Goal: Information Seeking & Learning: Learn about a topic

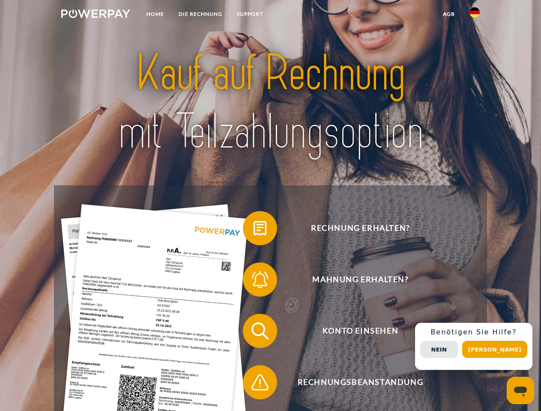
click at [95, 15] on img at bounding box center [95, 13] width 69 height 9
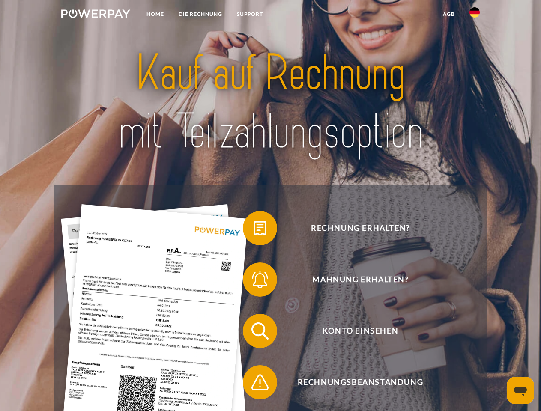
click at [474, 15] on img at bounding box center [474, 12] width 10 height 10
click at [448, 14] on link "agb" at bounding box center [448, 13] width 27 height 15
click at [253, 230] on span at bounding box center [247, 228] width 43 height 43
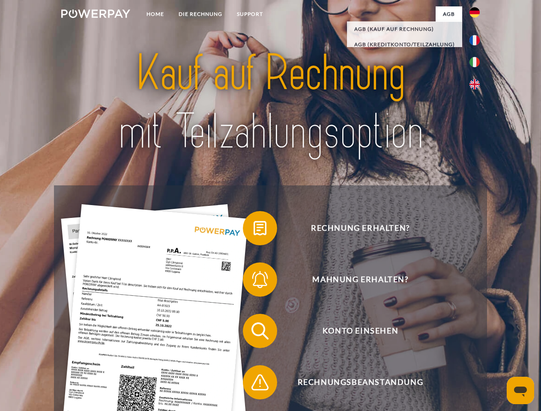
click at [253, 281] on span at bounding box center [247, 279] width 43 height 43
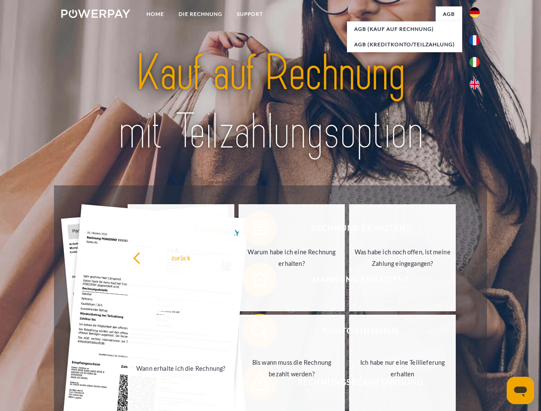
click at [253, 333] on link "Bis wann muss die Rechnung bezahlt werden?" at bounding box center [291, 368] width 107 height 107
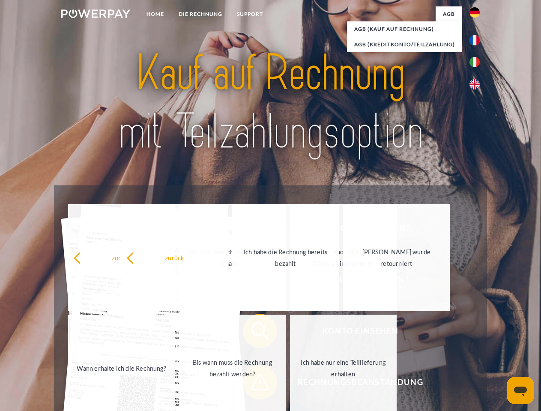
click at [290, 384] on link "Ich habe nur eine Teillieferung erhalten" at bounding box center [343, 368] width 107 height 107
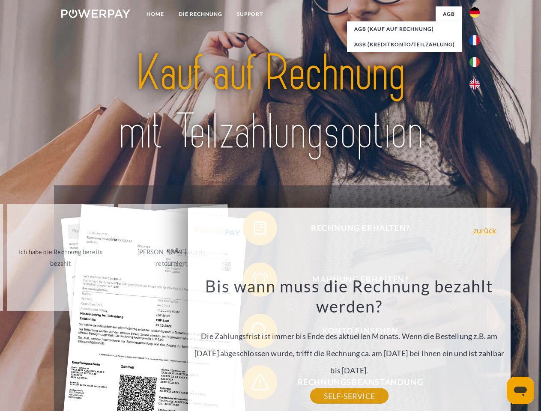
click at [477, 346] on div "Rechnung erhalten? Mahnung erhalten? Konto einsehen" at bounding box center [270, 356] width 432 height 343
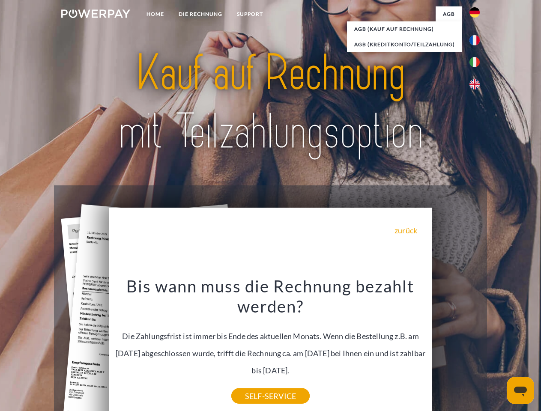
click at [456, 348] on span "Konto einsehen" at bounding box center [360, 331] width 210 height 34
click at [498, 349] on header "Home DIE RECHNUNG SUPPORT" at bounding box center [270, 295] width 541 height 591
